Goal: Information Seeking & Learning: Find specific fact

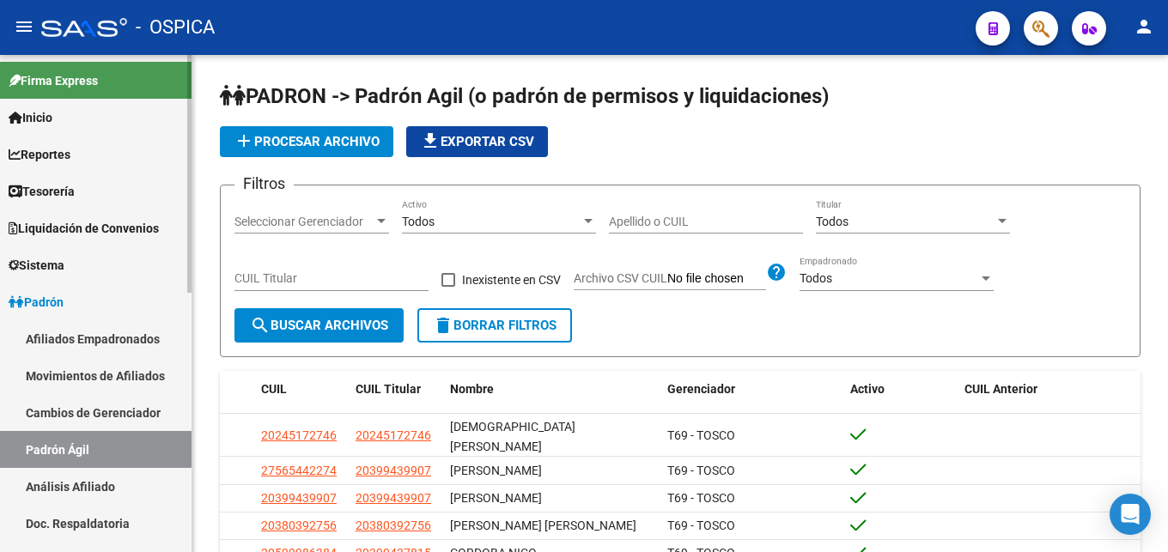
click at [87, 410] on link "Cambios de Gerenciador" at bounding box center [96, 412] width 192 height 37
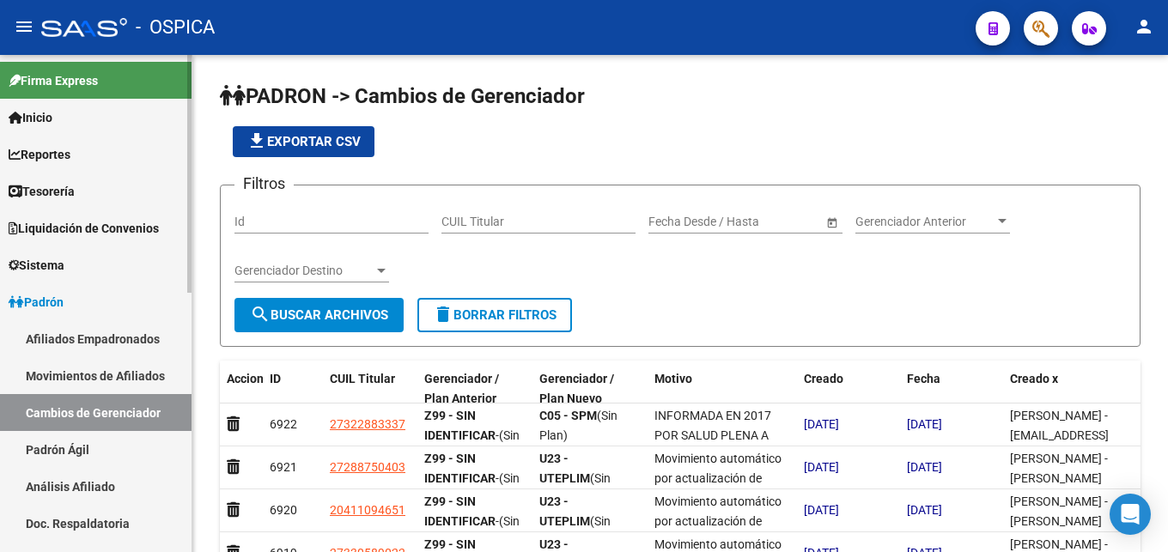
click at [88, 452] on link "Padrón Ágil" at bounding box center [96, 449] width 192 height 37
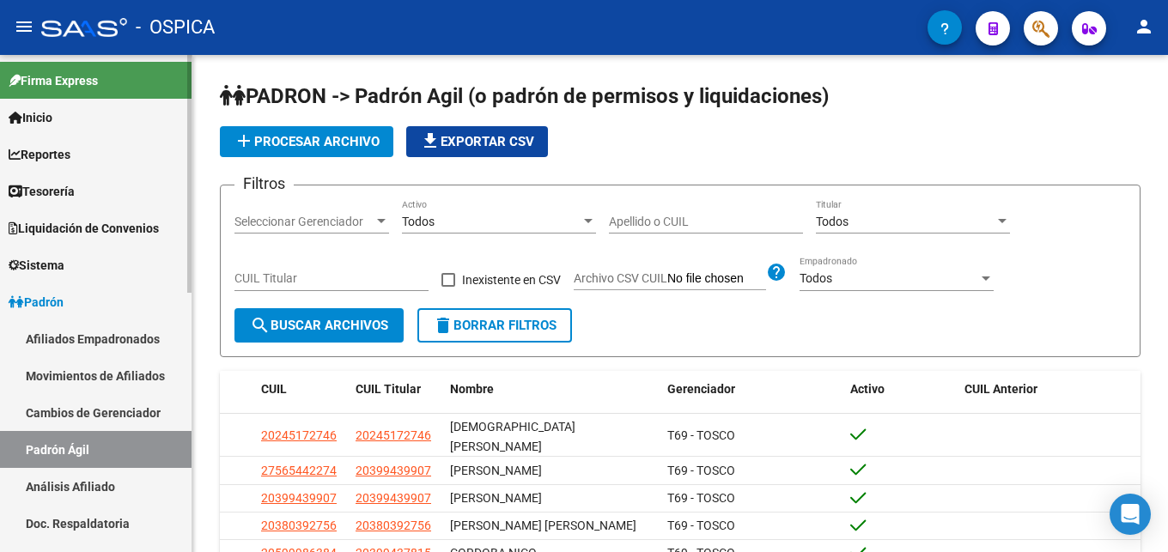
click at [94, 485] on link "Análisis Afiliado" at bounding box center [96, 486] width 192 height 37
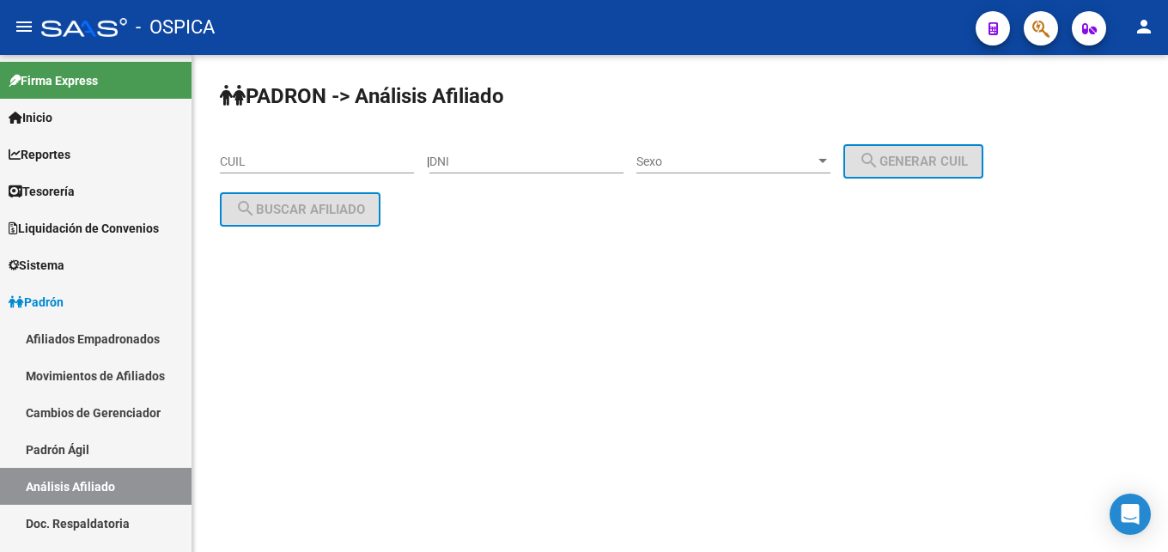
click at [320, 163] on input "CUIL" at bounding box center [317, 162] width 194 height 15
drag, startPoint x: 320, startPoint y: 163, endPoint x: 332, endPoint y: 180, distance: 20.8
paste input "20-29046744-7"
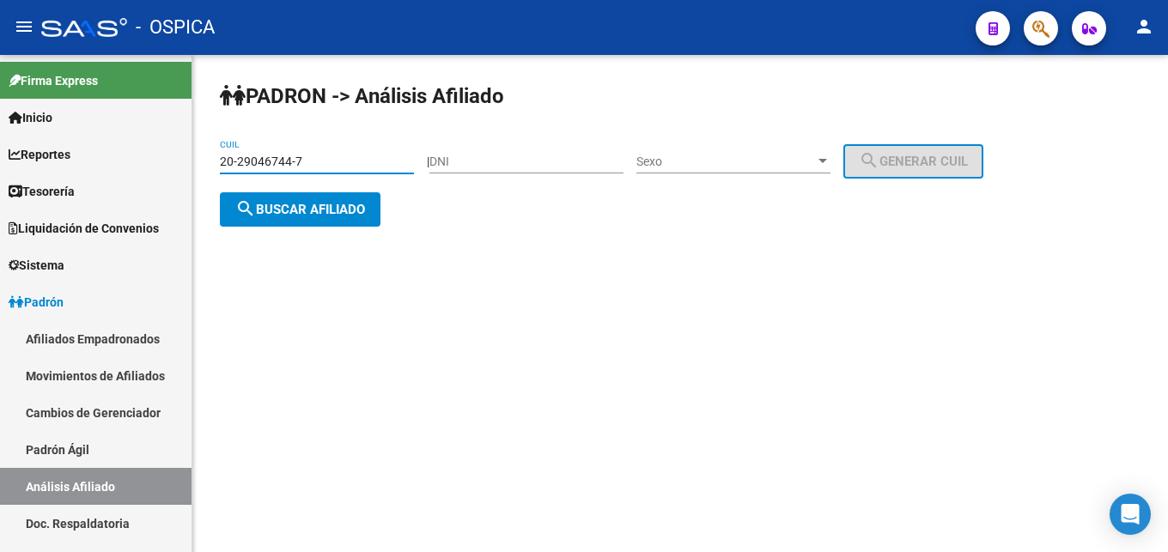
type input "20-29046744-7"
click at [326, 210] on span "search Buscar afiliado" at bounding box center [300, 209] width 130 height 15
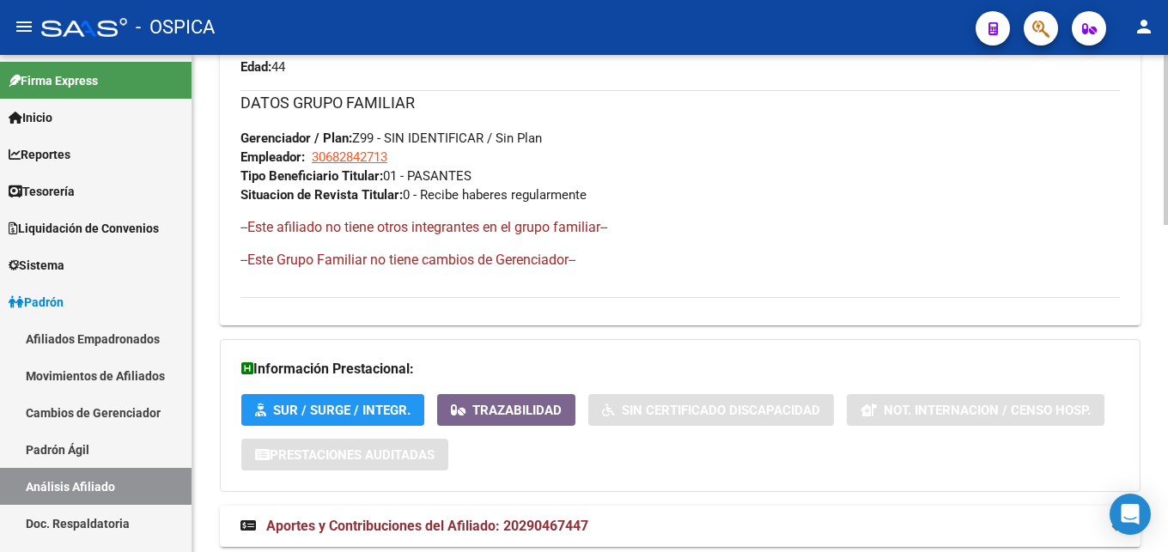
scroll to position [957, 0]
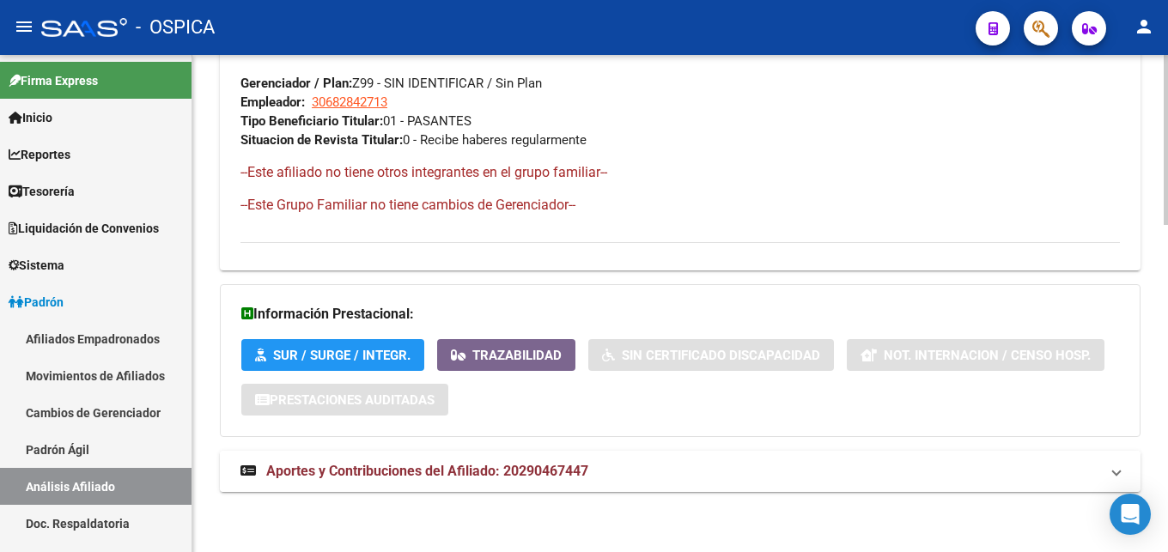
click at [585, 469] on span "Aportes y Contribuciones del Afiliado: 20290467447" at bounding box center [427, 471] width 322 height 16
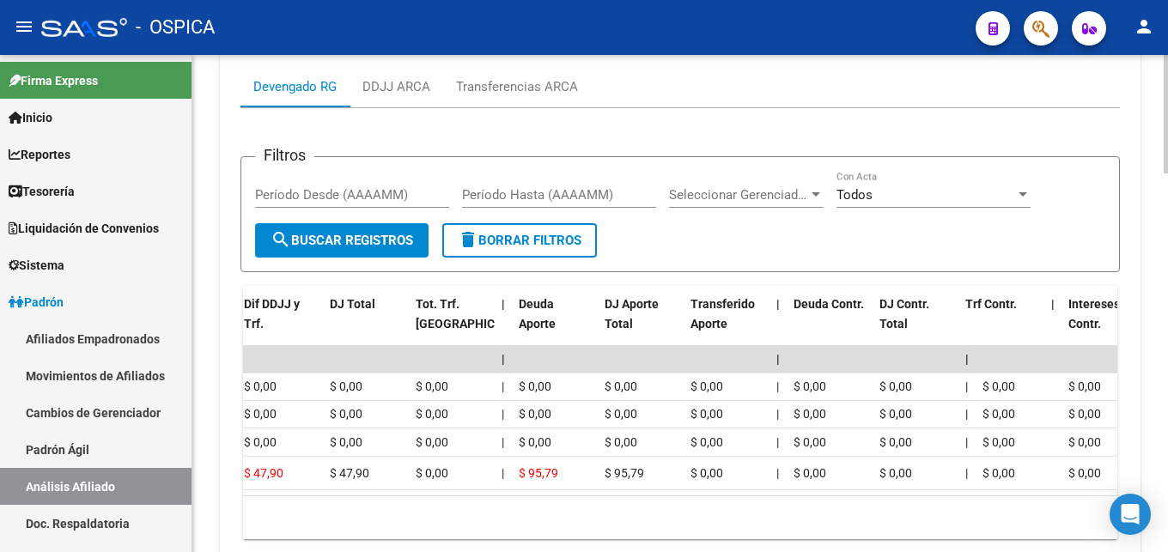
scroll to position [0, 211]
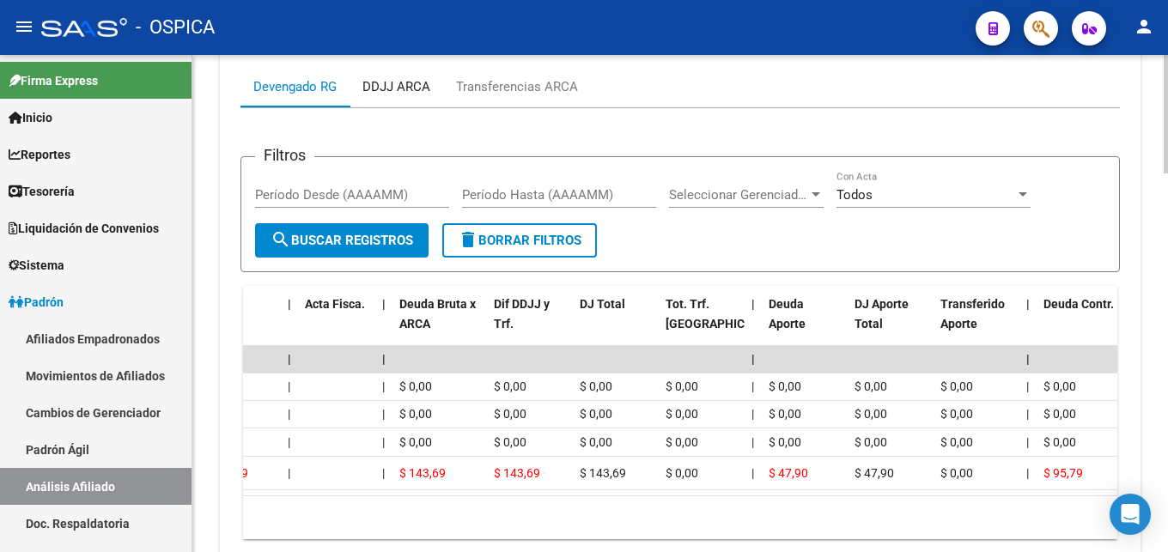
click at [405, 88] on div "DDJJ ARCA" at bounding box center [396, 86] width 68 height 19
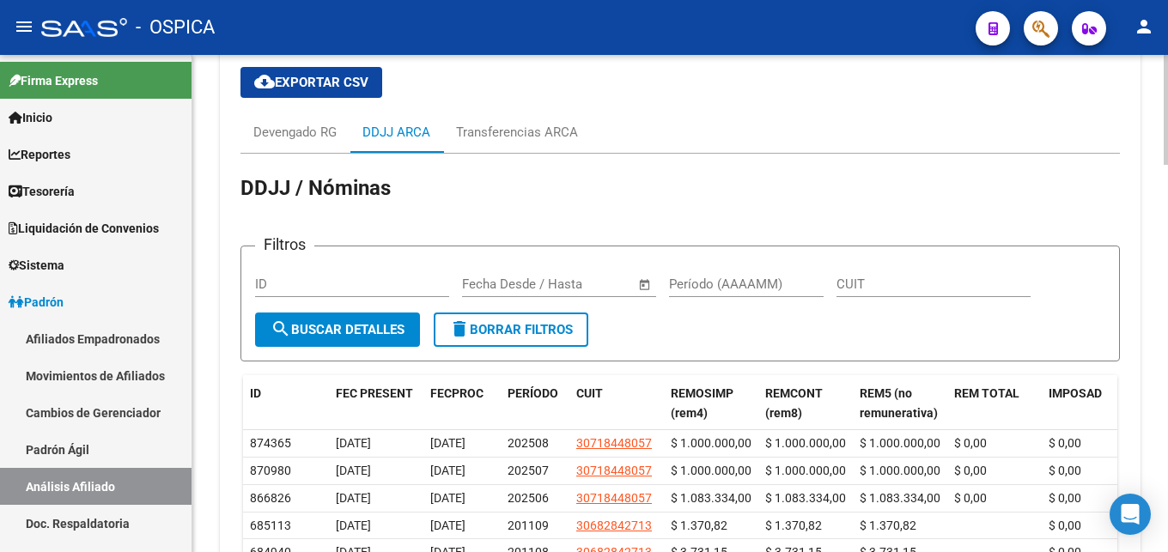
scroll to position [1477, 0]
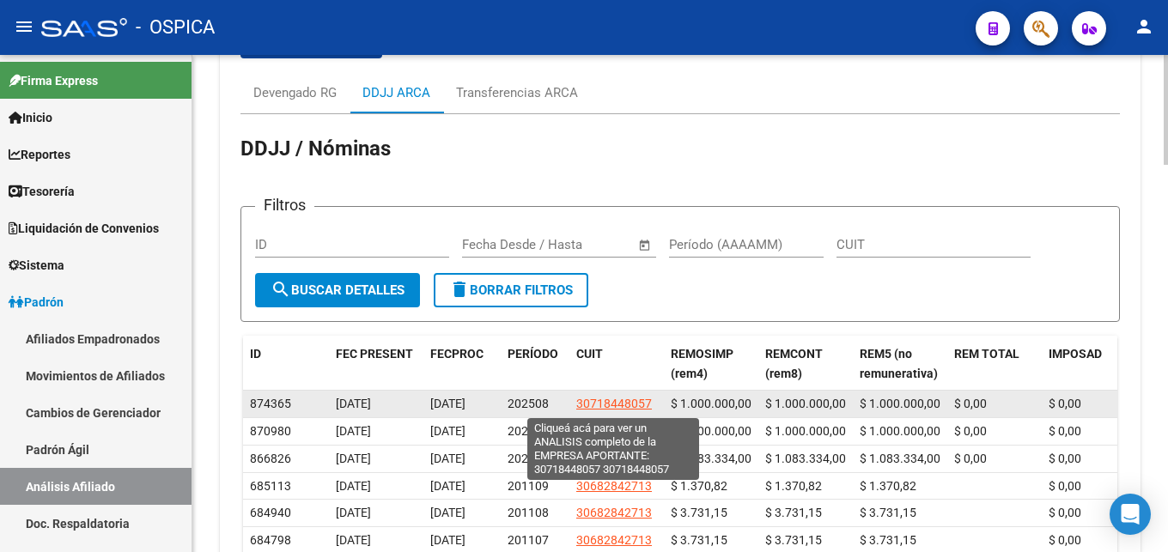
click at [621, 402] on span "30718448057" at bounding box center [614, 404] width 76 height 14
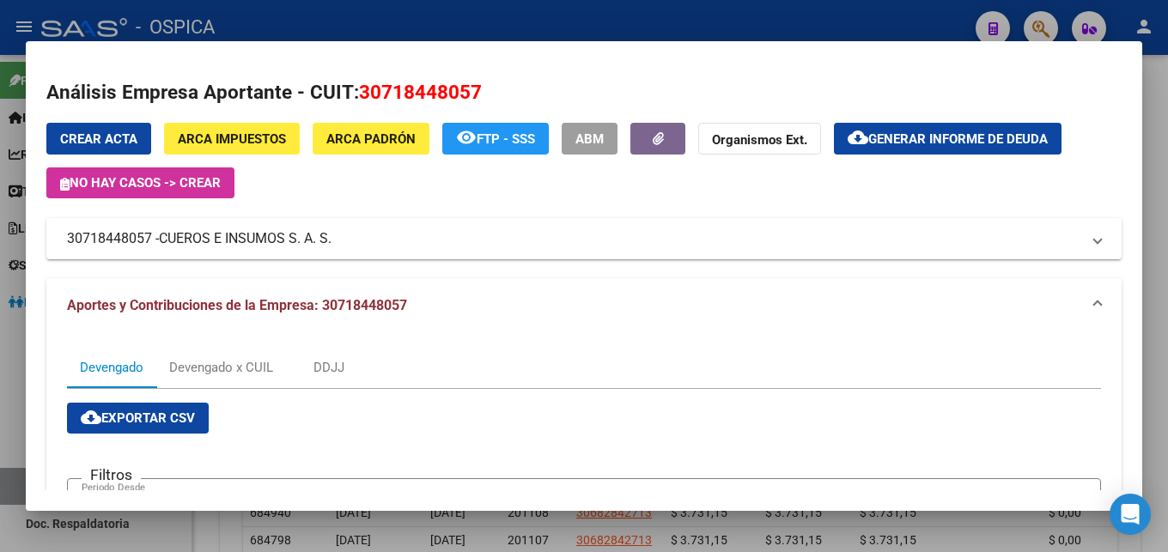
click at [375, 142] on span "ARCA Padrón" at bounding box center [370, 138] width 89 height 15
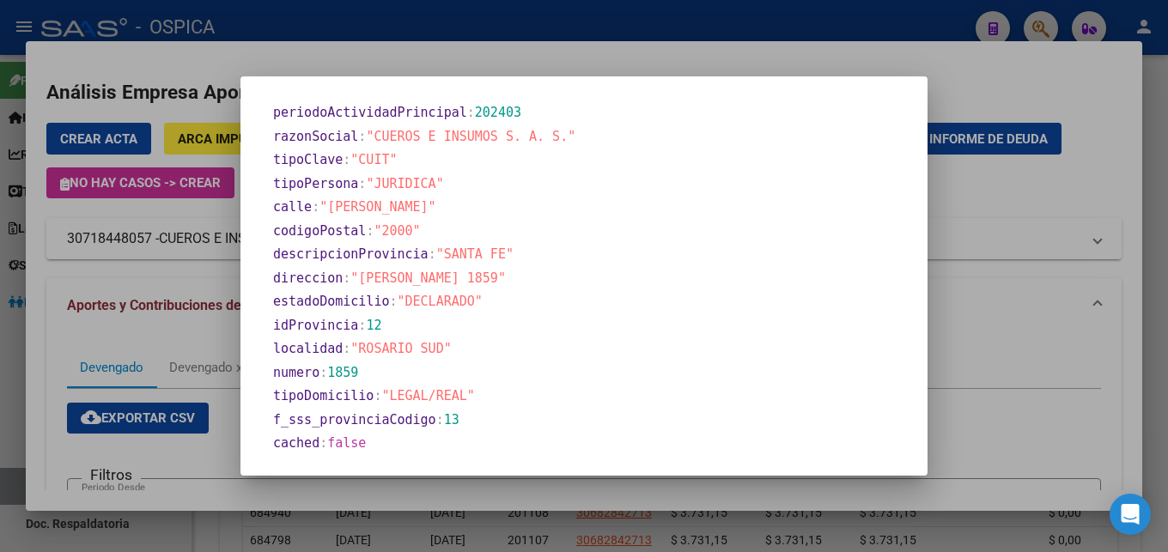
scroll to position [741, 0]
click at [971, 302] on div at bounding box center [584, 276] width 1168 height 552
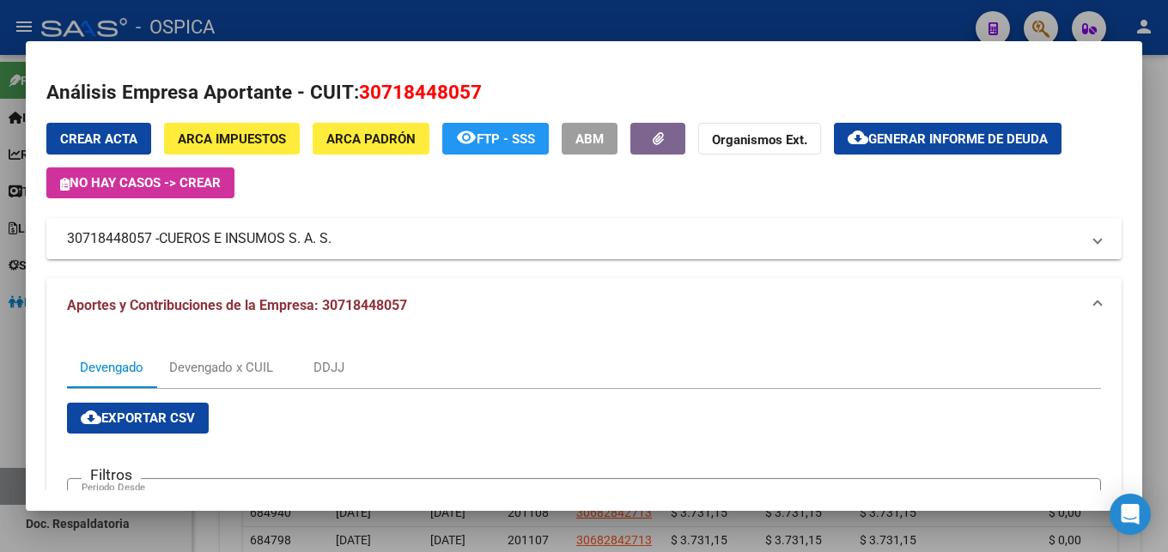
drag, startPoint x: 162, startPoint y: 234, endPoint x: 347, endPoint y: 245, distance: 185.0
click at [347, 245] on mat-panel-title "30718448057 - CUEROS E INSUMOS S. A. S." at bounding box center [574, 238] width 1014 height 21
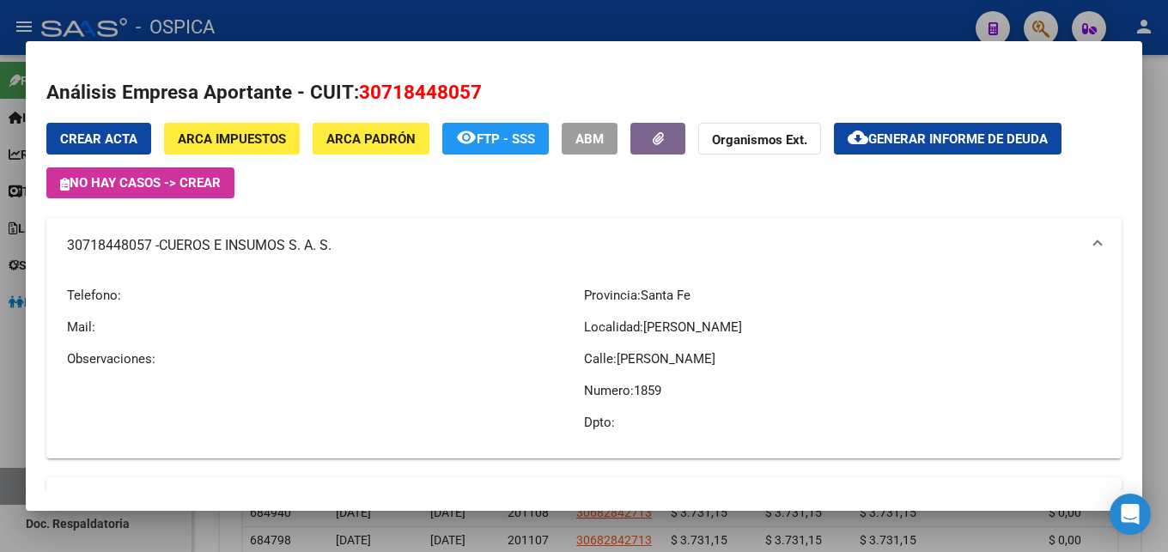
copy mat-panel-title "CUEROS E INSUMOS S. A. S."
drag, startPoint x: 571, startPoint y: 18, endPoint x: 355, endPoint y: 341, distance: 388.8
click at [571, 19] on div at bounding box center [584, 276] width 1168 height 552
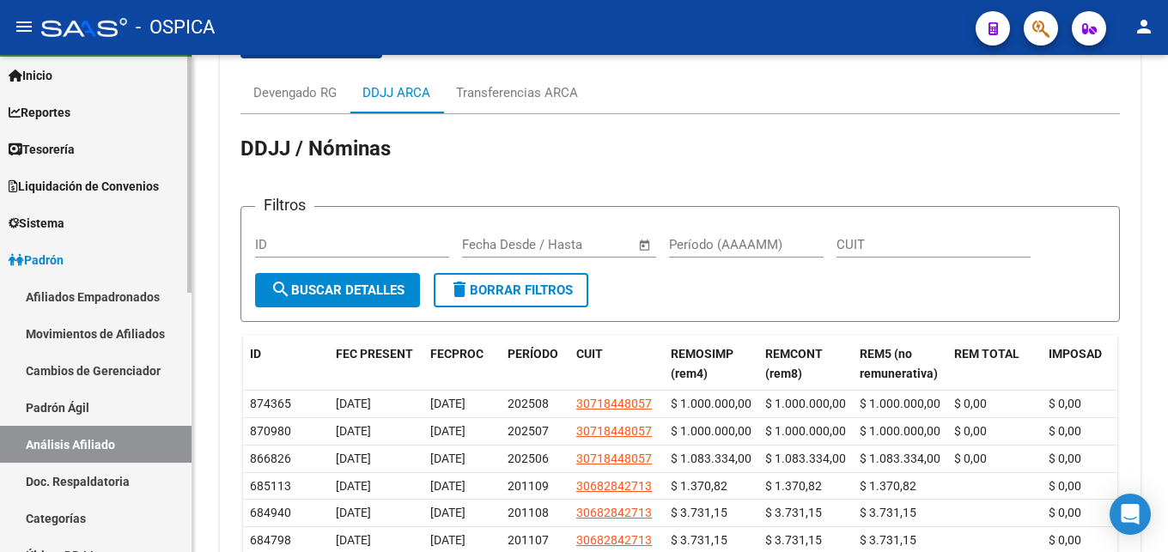
scroll to position [0, 0]
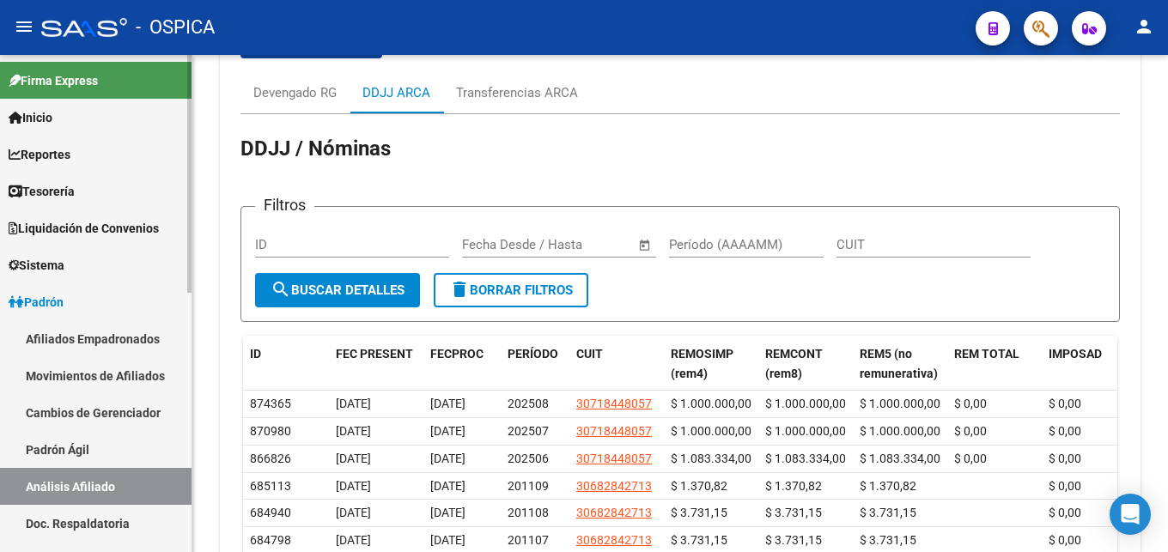
click at [64, 259] on span "Sistema" at bounding box center [37, 265] width 56 height 19
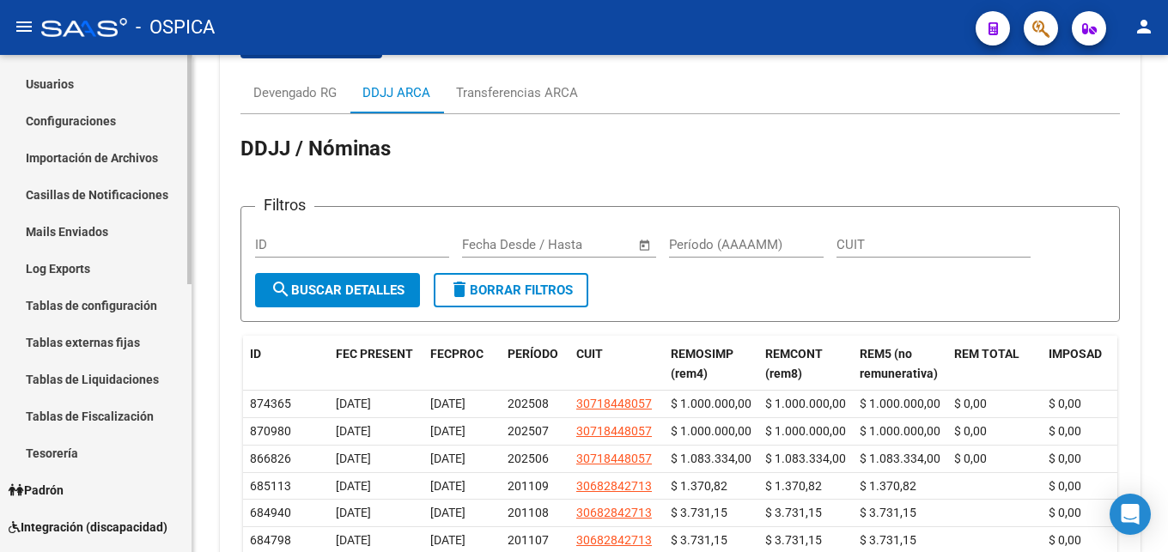
scroll to position [263, 0]
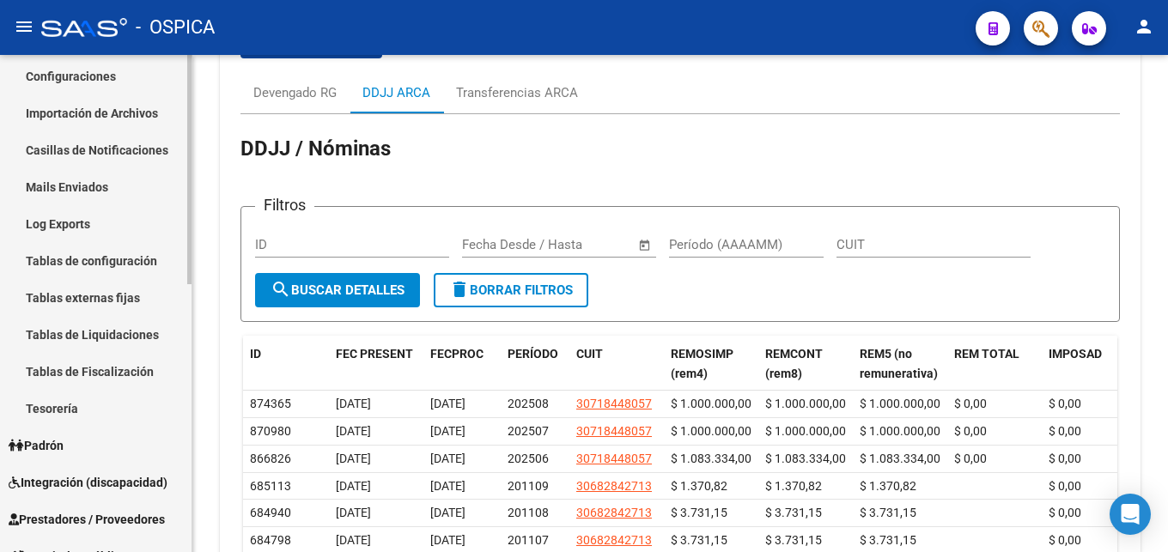
click at [103, 289] on link "Tablas externas fijas" at bounding box center [96, 297] width 192 height 37
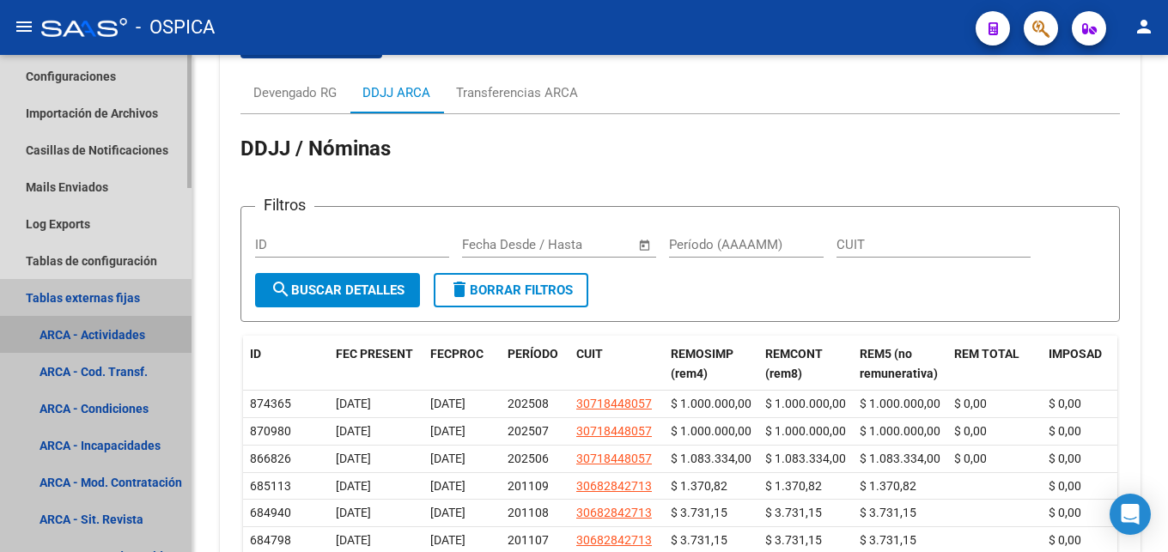
click at [149, 343] on link "ARCA - Actividades" at bounding box center [96, 334] width 192 height 37
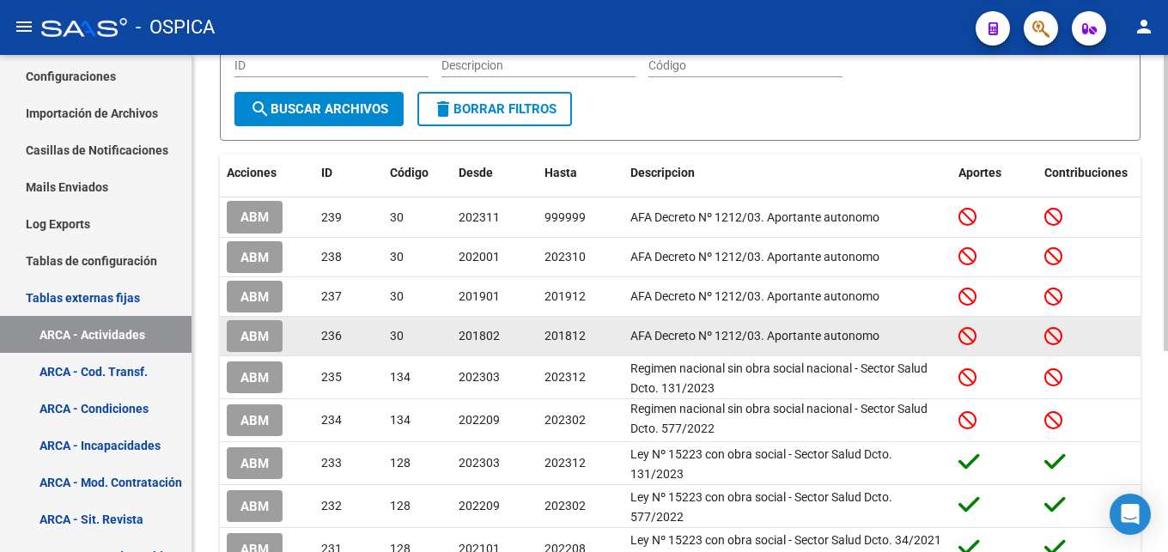
scroll to position [338, 0]
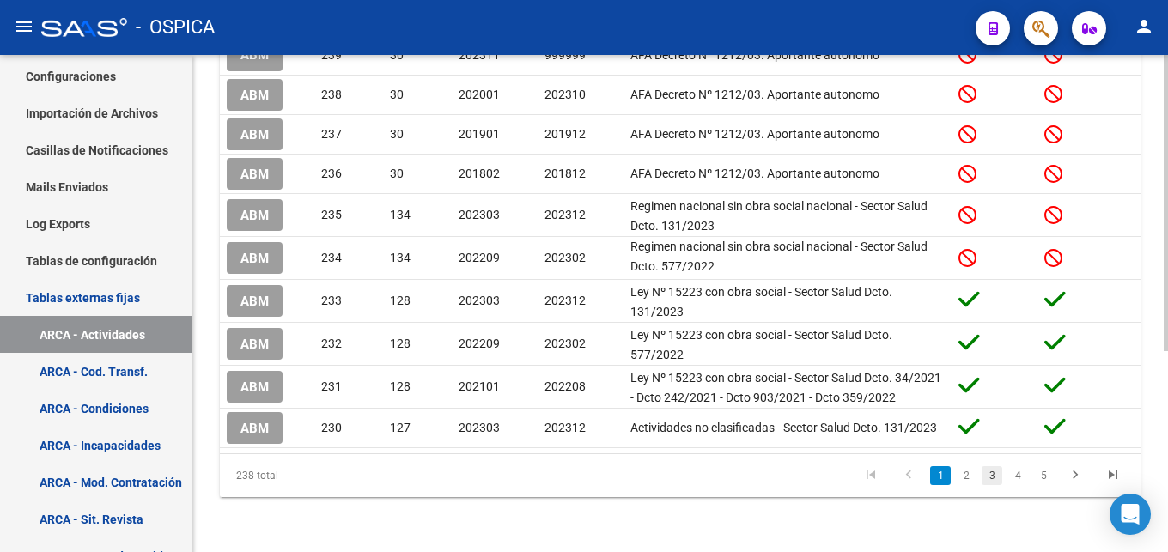
click at [989, 476] on link "3" at bounding box center [992, 475] width 21 height 19
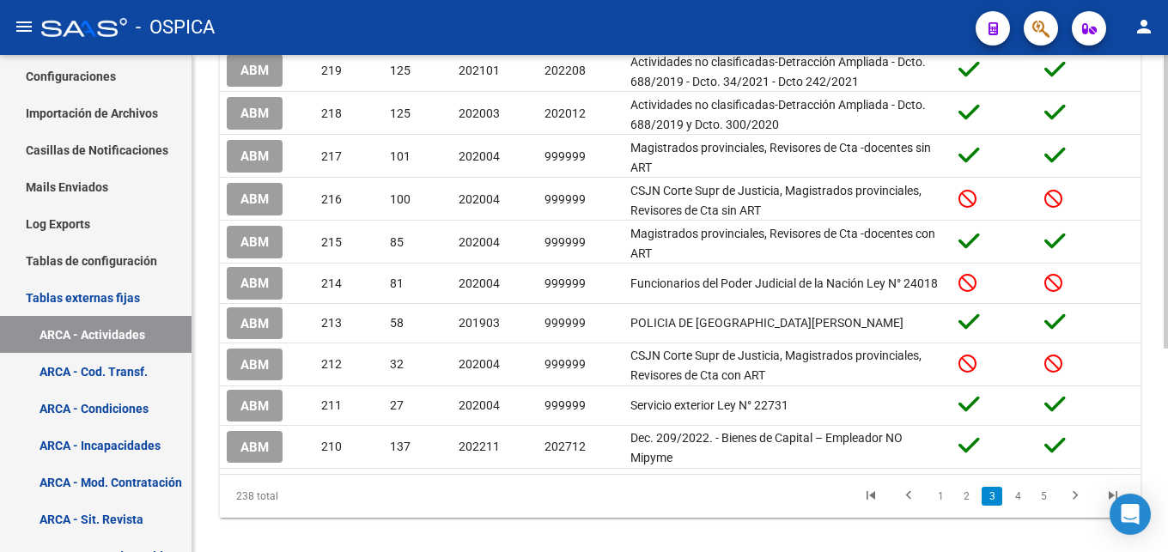
scroll to position [344, 0]
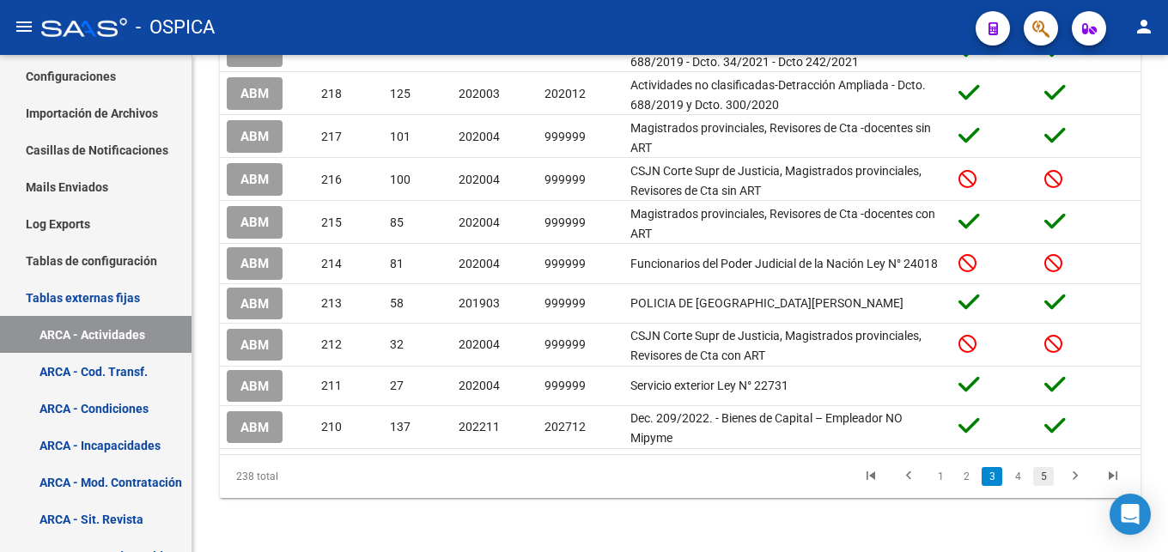
click at [1045, 483] on link "5" at bounding box center [1043, 476] width 21 height 19
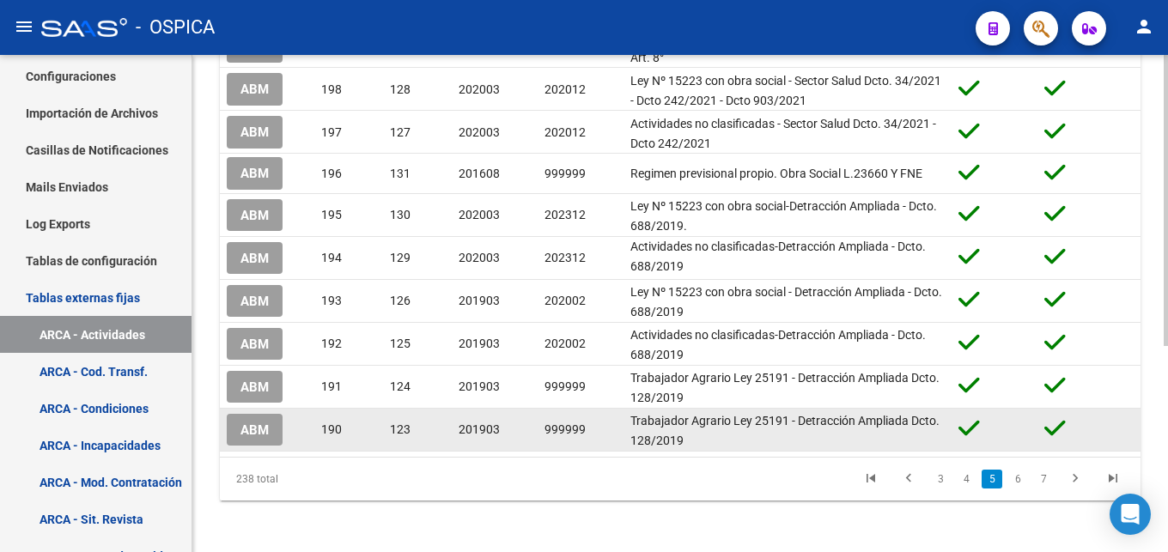
scroll to position [350, 0]
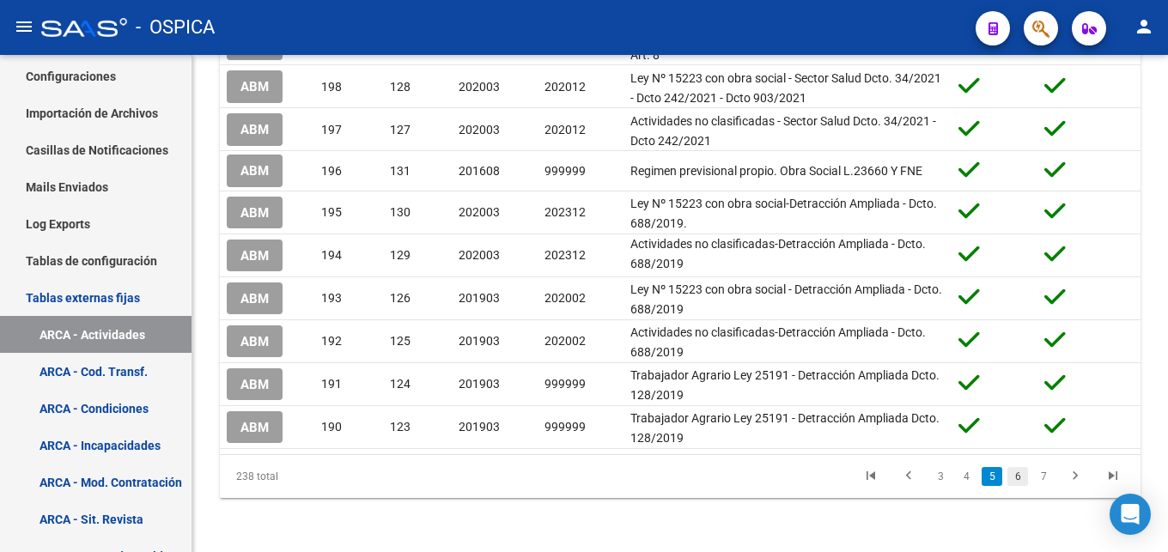
click at [1017, 478] on link "6" at bounding box center [1018, 476] width 21 height 19
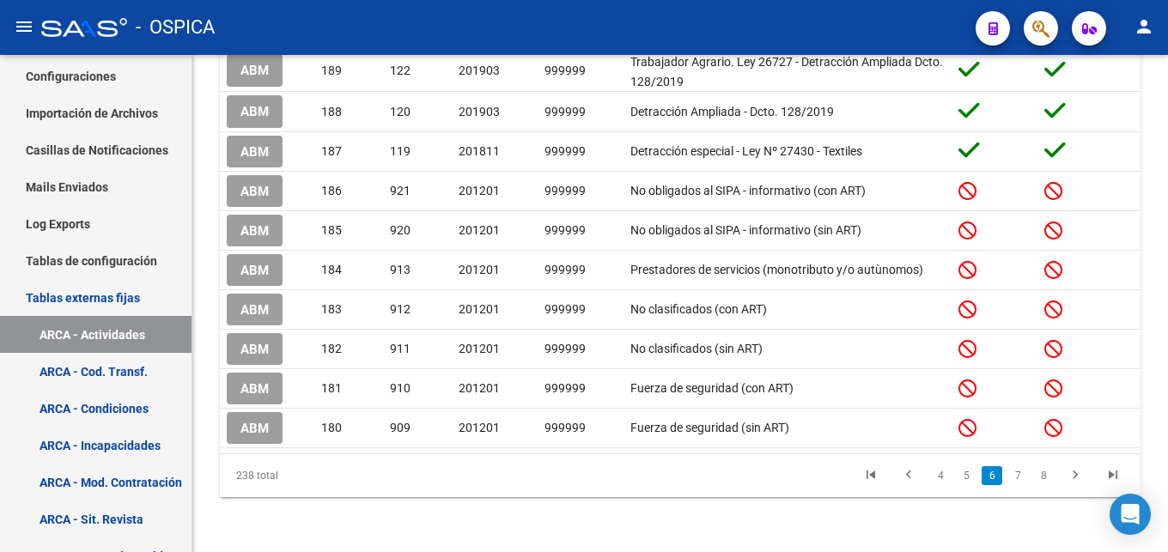
click at [1032, 478] on li "8" at bounding box center [1044, 475] width 26 height 29
click at [1038, 478] on link "8" at bounding box center [1043, 475] width 21 height 19
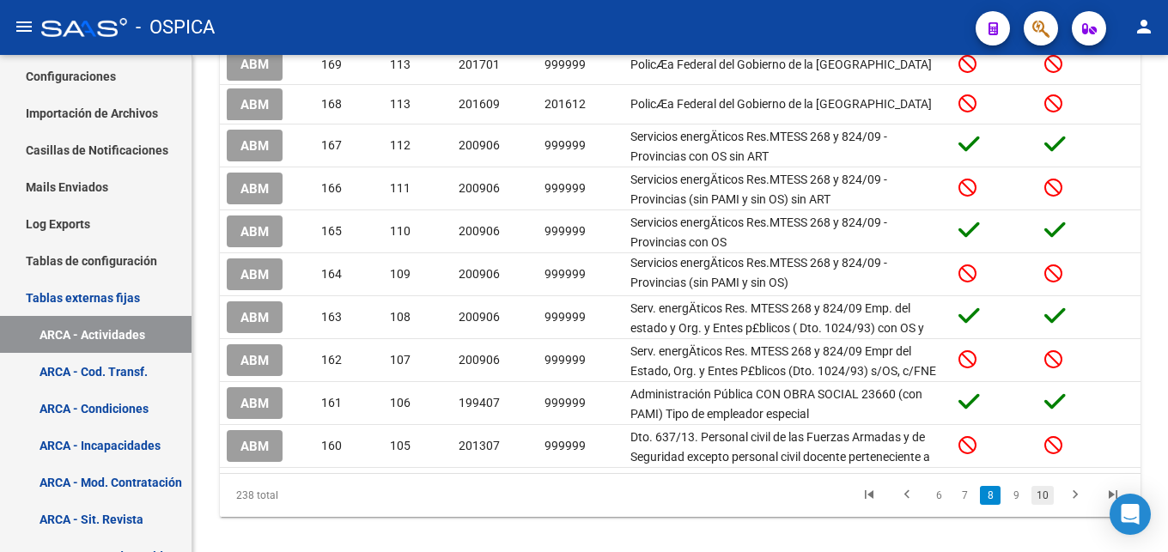
scroll to position [354, 0]
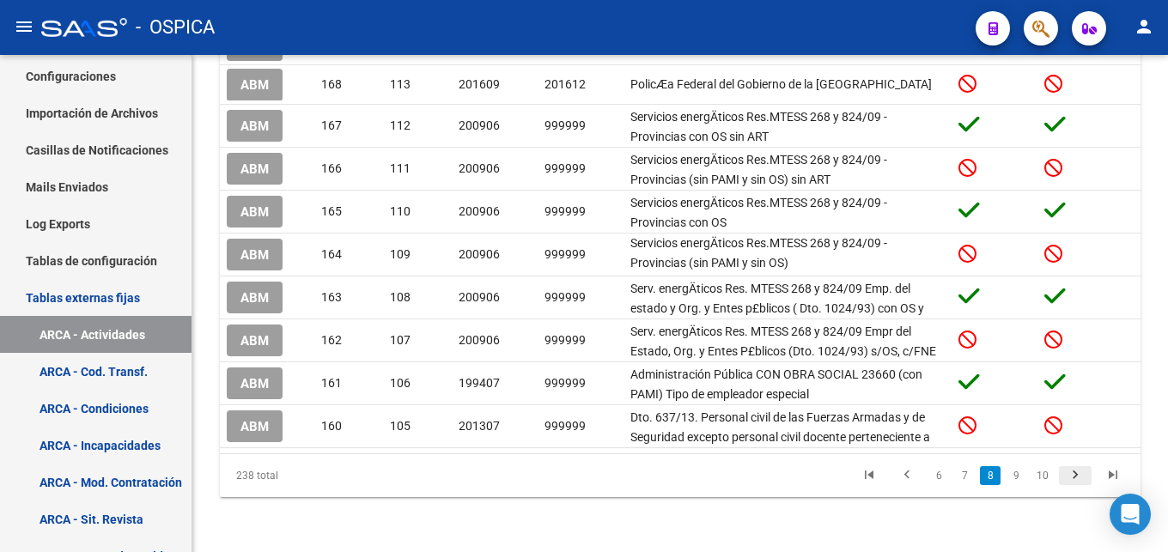
click at [1062, 478] on link "go to next page" at bounding box center [1075, 475] width 33 height 19
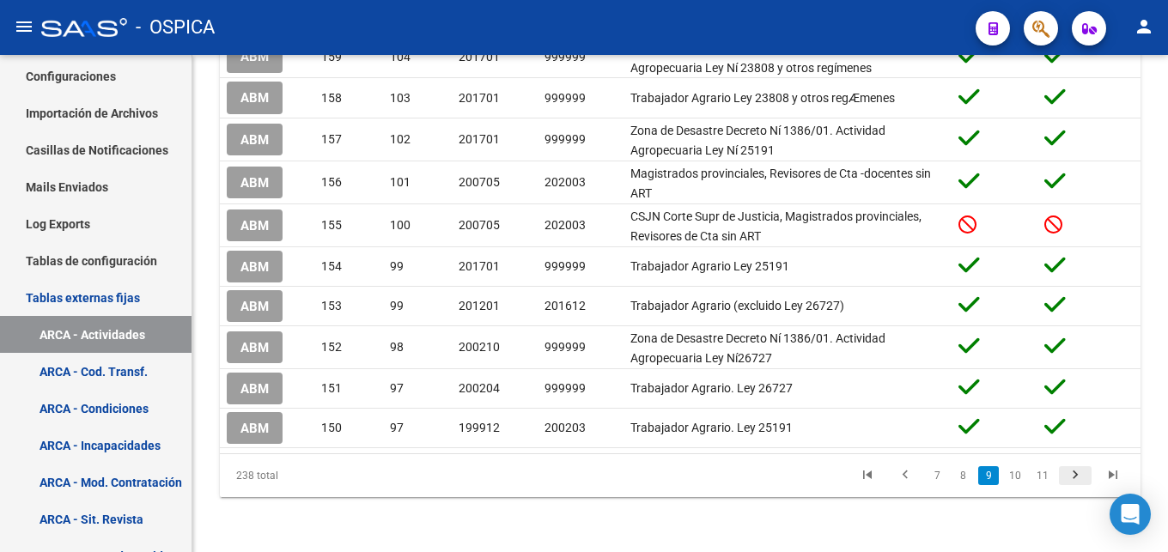
scroll to position [337, 0]
click at [1063, 478] on link "go to next page" at bounding box center [1075, 476] width 33 height 19
click at [1063, 478] on div "238 total 7 8 9 10 11" at bounding box center [680, 475] width 921 height 43
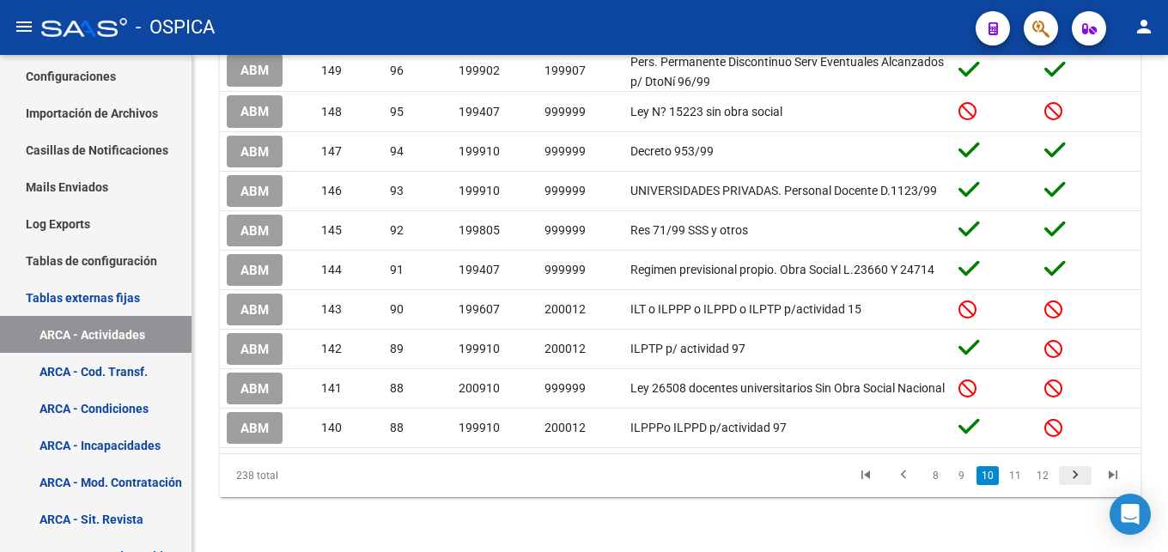
scroll to position [326, 0]
click at [1063, 478] on link "go to next page" at bounding box center [1075, 475] width 33 height 19
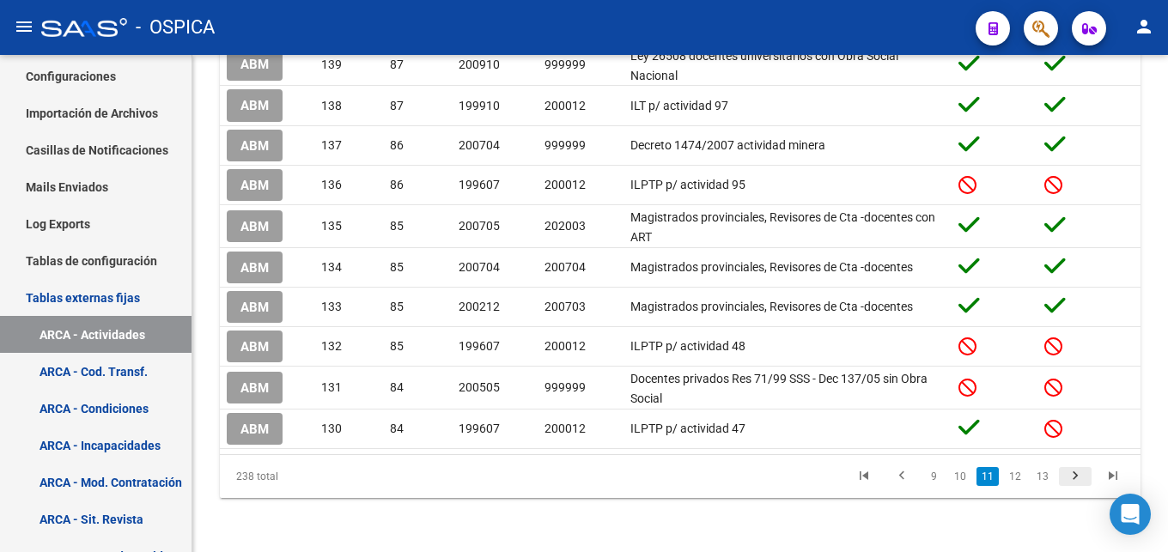
click at [1063, 478] on link "go to next page" at bounding box center [1075, 476] width 33 height 19
click at [1063, 478] on div "238 total 9 10 11 12 13" at bounding box center [680, 475] width 921 height 43
click at [1063, 478] on div "238 total 10 11 12 13 14" at bounding box center [680, 476] width 921 height 43
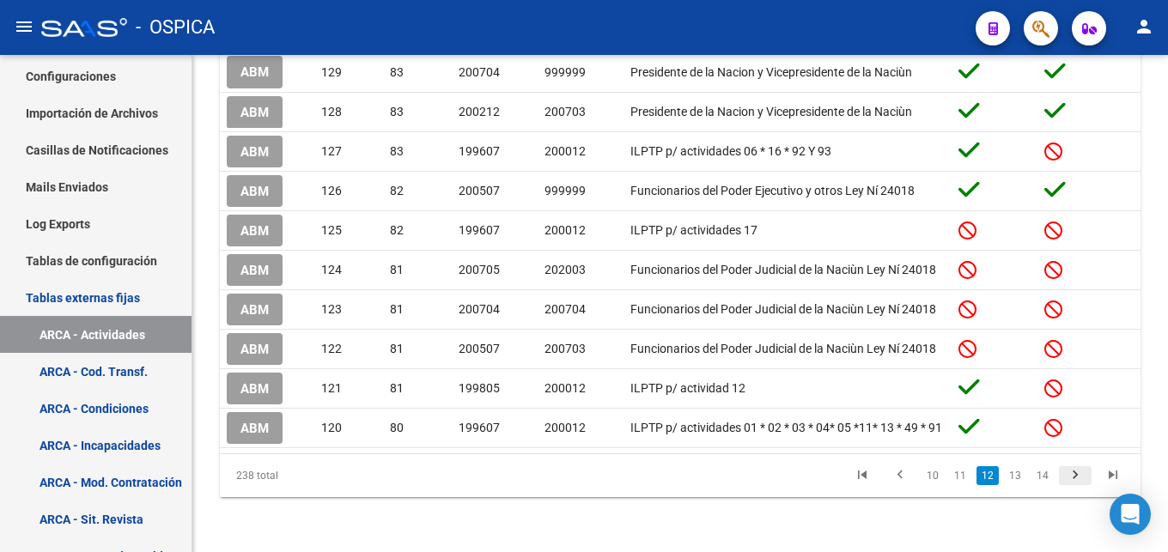
scroll to position [324, 0]
click at [1063, 478] on link "go to next page" at bounding box center [1075, 475] width 33 height 19
click at [1063, 478] on div "238 total 10 11 12 13 14" at bounding box center [680, 475] width 921 height 43
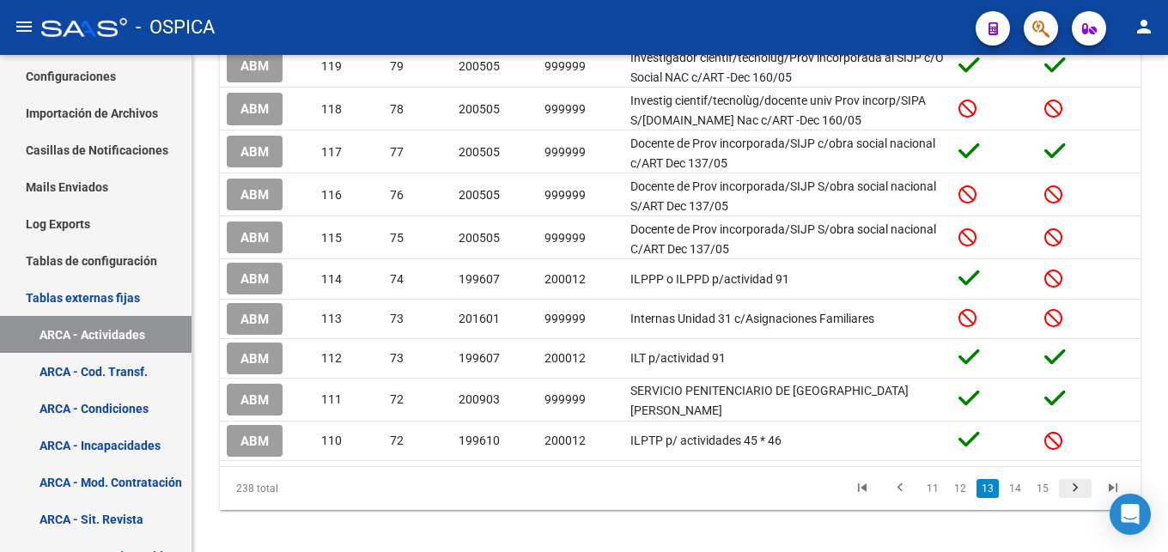
scroll to position [337, 0]
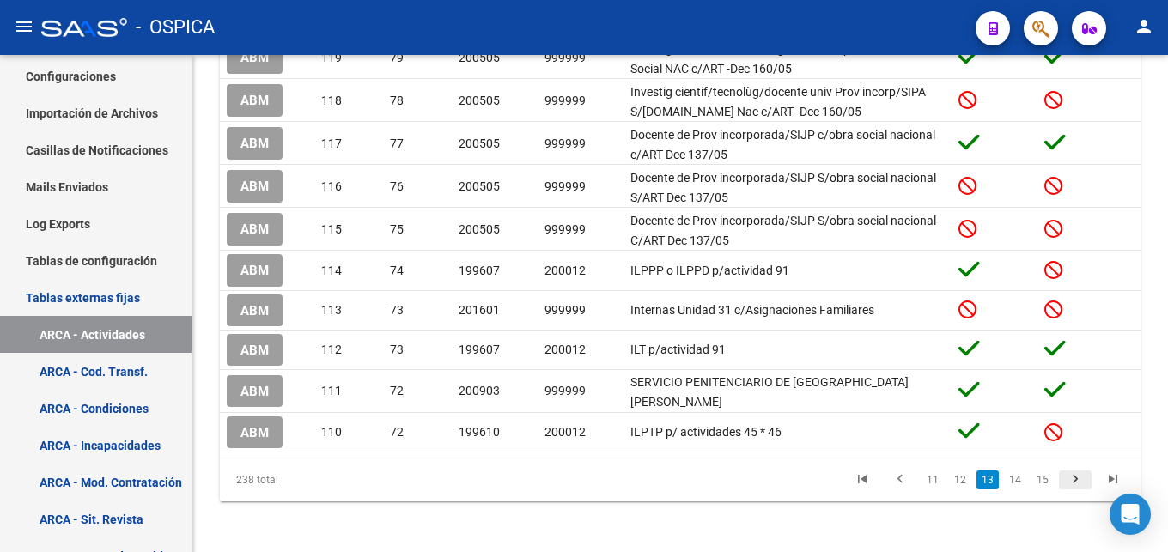
click at [1063, 478] on link "go to next page" at bounding box center [1075, 480] width 33 height 19
click at [1063, 478] on div "238 total 12 13 14 15 16" at bounding box center [680, 480] width 921 height 43
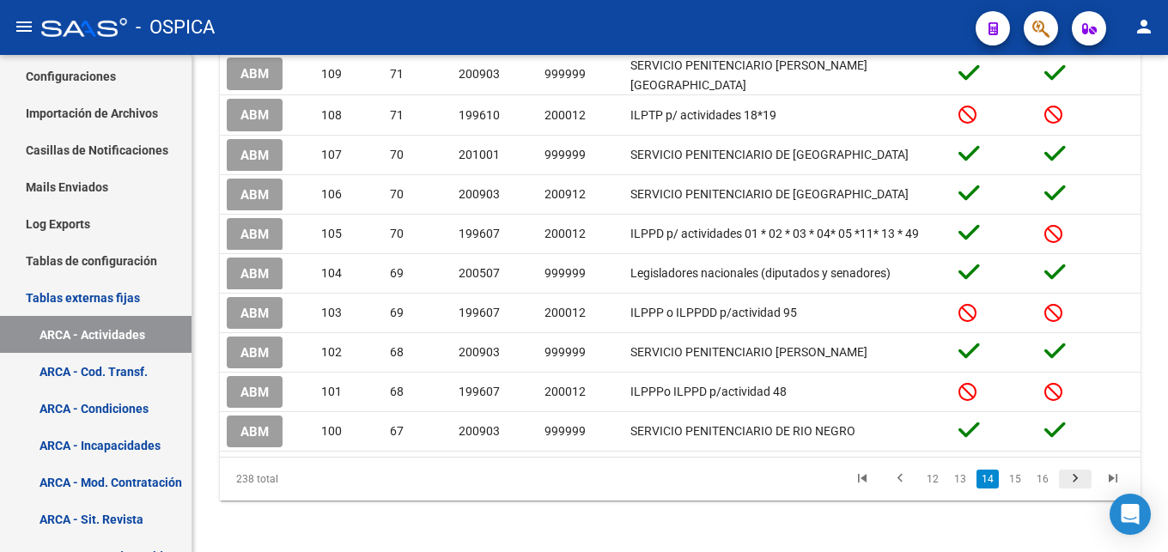
click at [1063, 478] on link "go to next page" at bounding box center [1075, 479] width 33 height 19
click at [1063, 478] on div "238 total 13 14 15 16 17" at bounding box center [680, 479] width 921 height 43
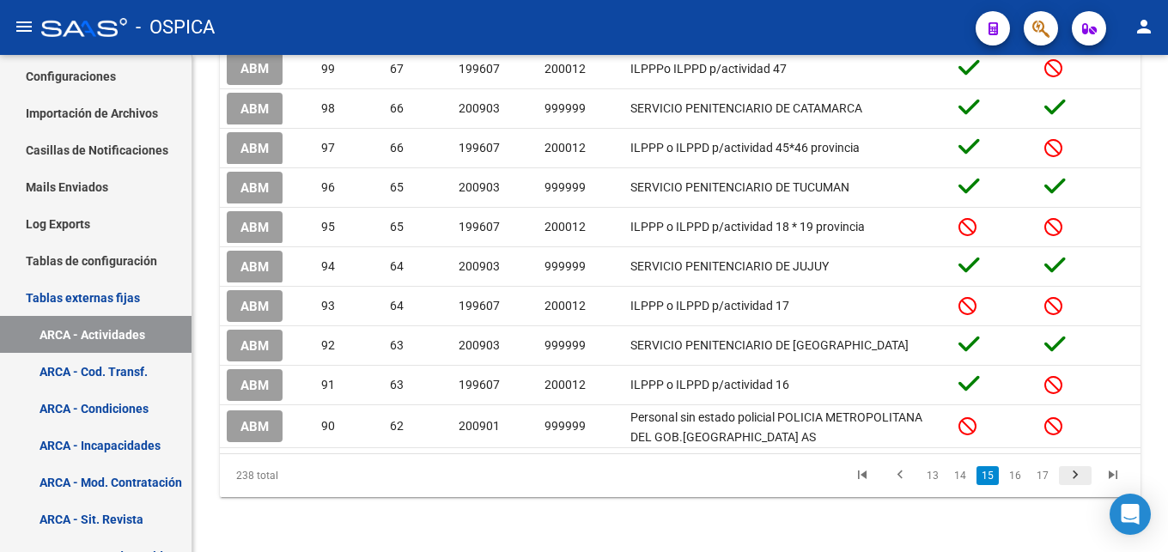
click at [1063, 478] on link "go to next page" at bounding box center [1075, 475] width 33 height 19
click at [1063, 478] on div "238 total 14 15 16 17 18" at bounding box center [680, 475] width 921 height 43
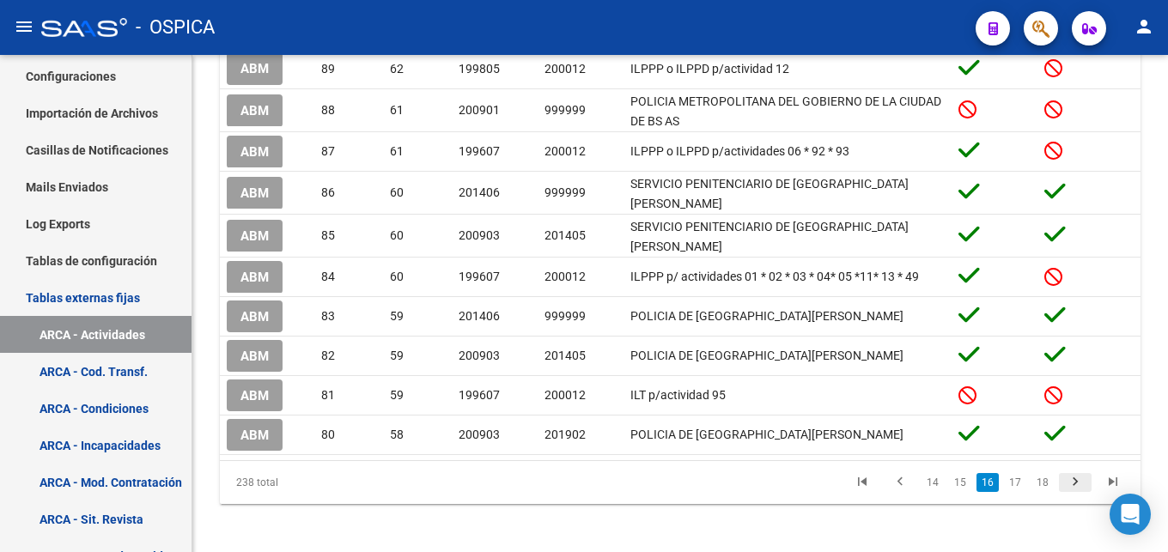
click at [1063, 478] on link "go to next page" at bounding box center [1075, 482] width 33 height 19
click at [1063, 478] on div "238 total 15 16 17 18 19" at bounding box center [680, 482] width 921 height 43
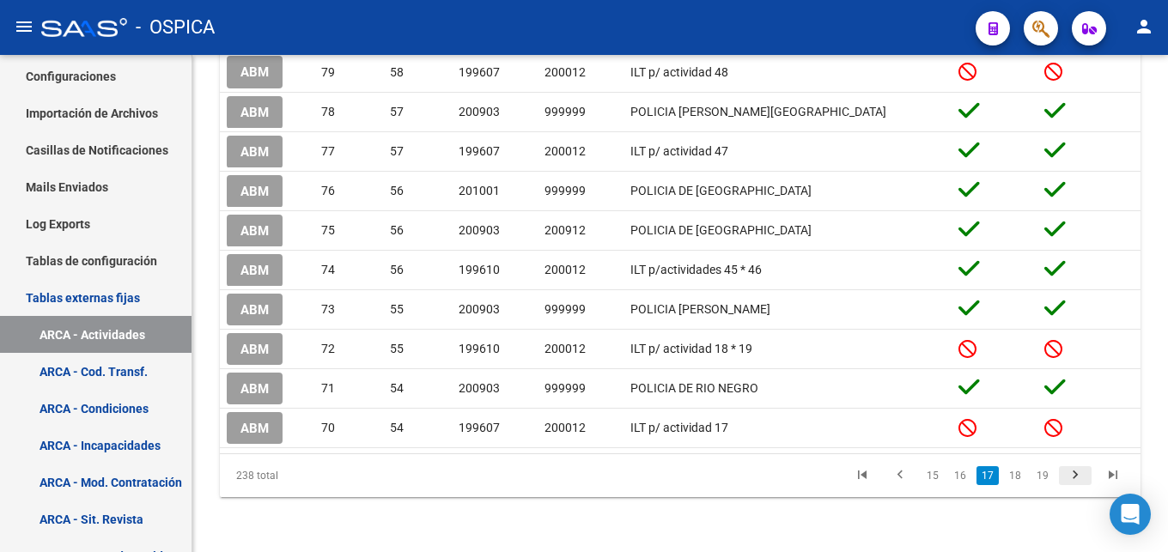
scroll to position [320, 0]
click at [1063, 478] on link "go to next page" at bounding box center [1075, 475] width 33 height 19
click at [1063, 478] on div "238 total 16 17 18 19 20" at bounding box center [680, 475] width 921 height 43
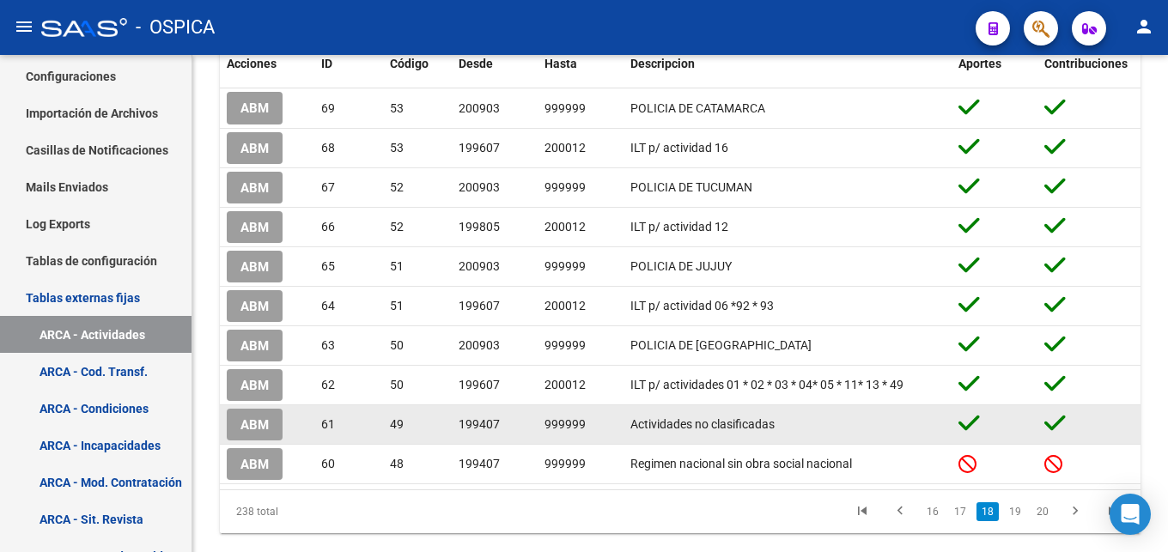
scroll to position [321, 0]
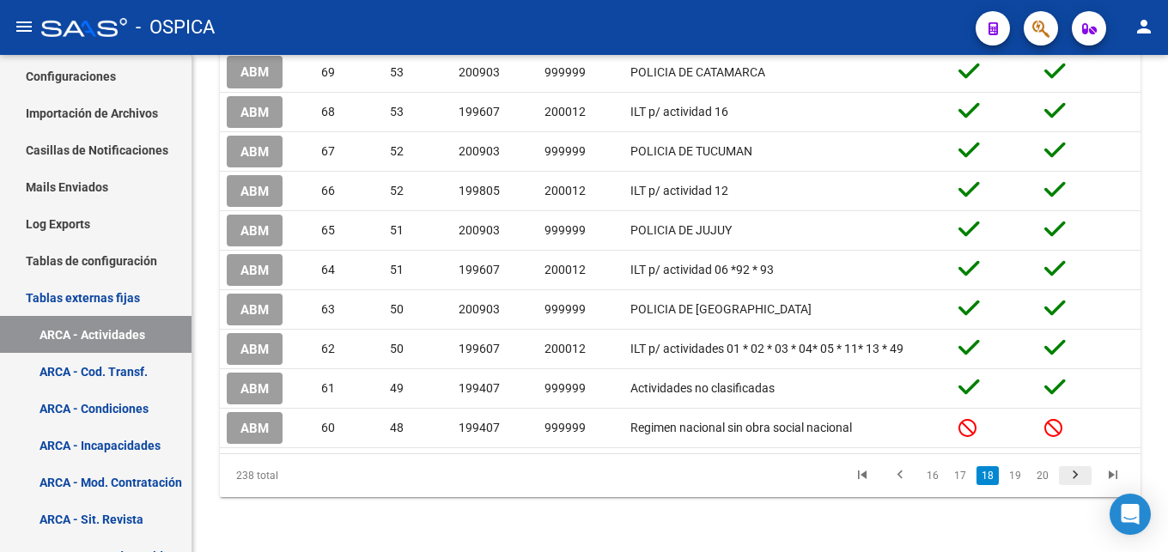
click at [1070, 471] on icon "go to next page" at bounding box center [1075, 477] width 22 height 21
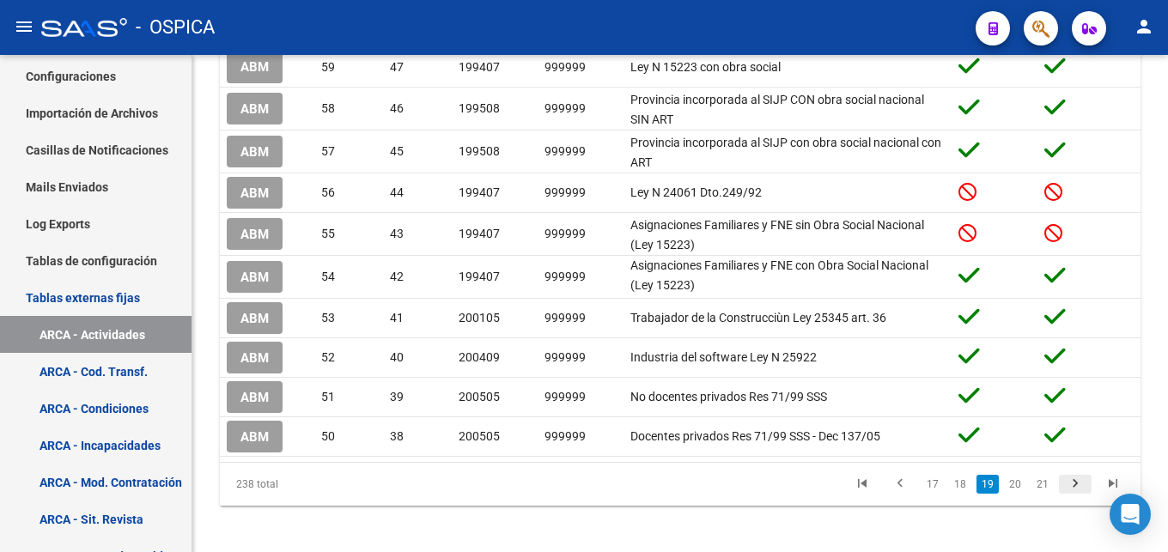
scroll to position [334, 0]
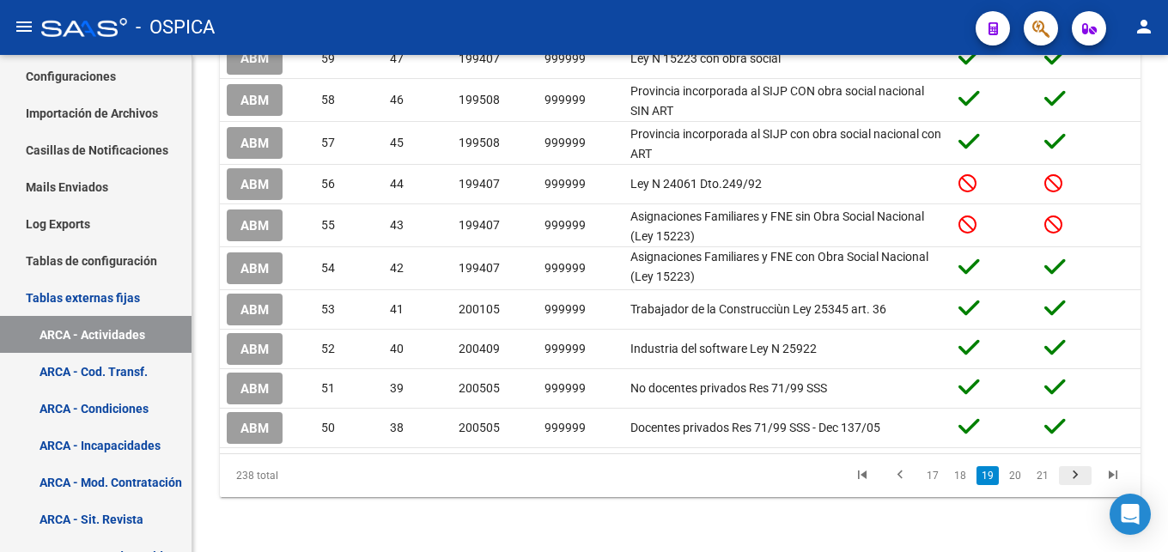
click at [1070, 471] on icon "go to next page" at bounding box center [1075, 477] width 22 height 21
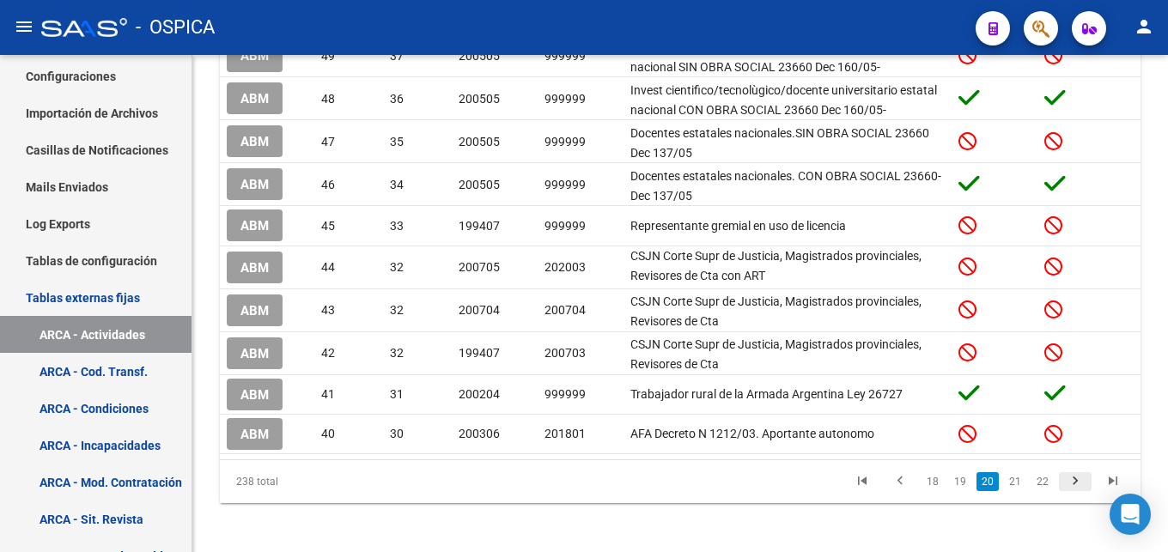
scroll to position [344, 0]
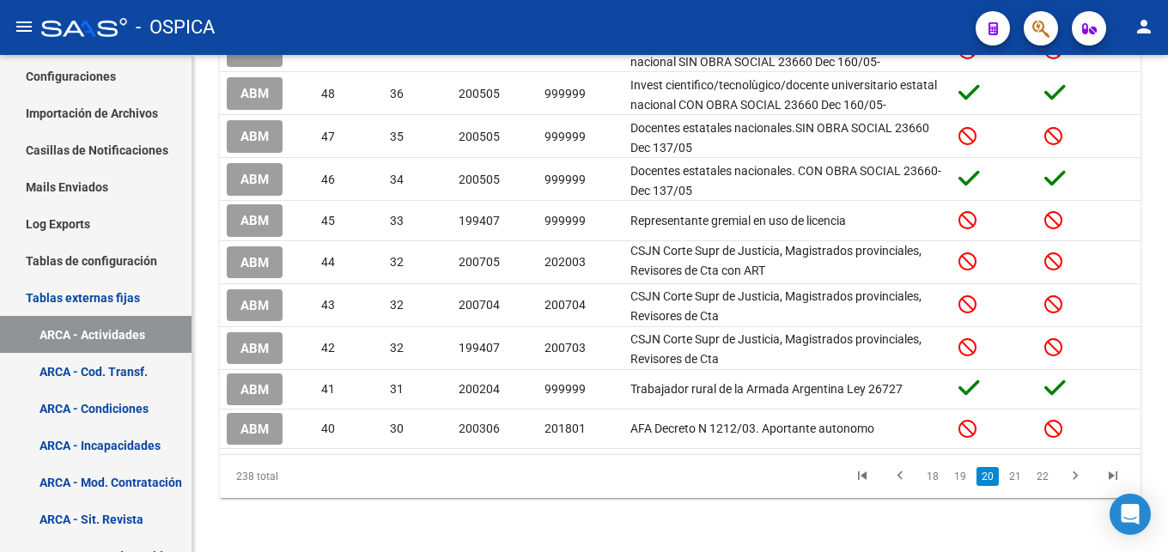
click at [1167, 241] on div at bounding box center [1166, 202] width 4 height 294
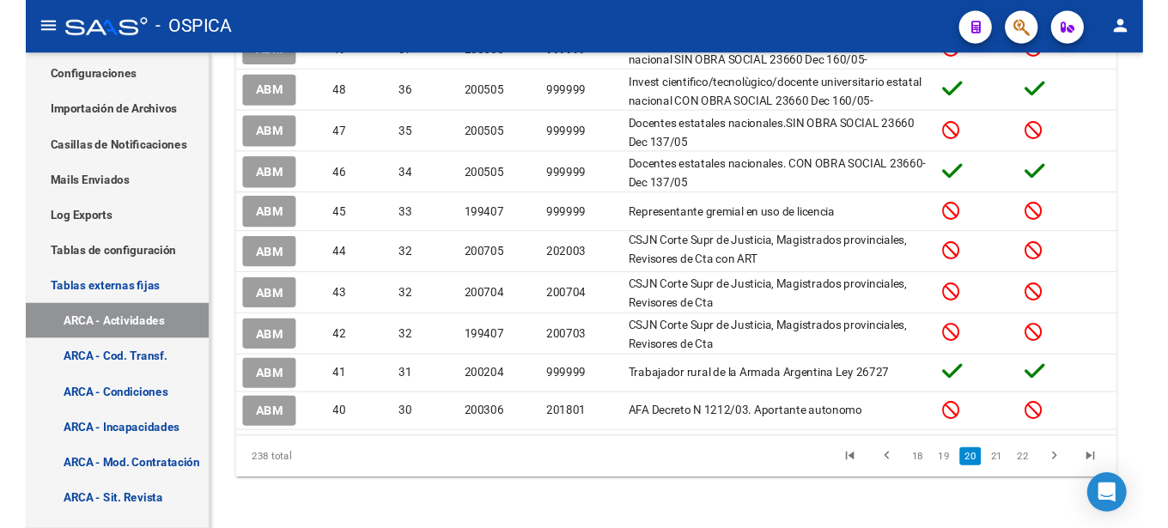
scroll to position [202, 0]
